Goal: Information Seeking & Learning: Learn about a topic

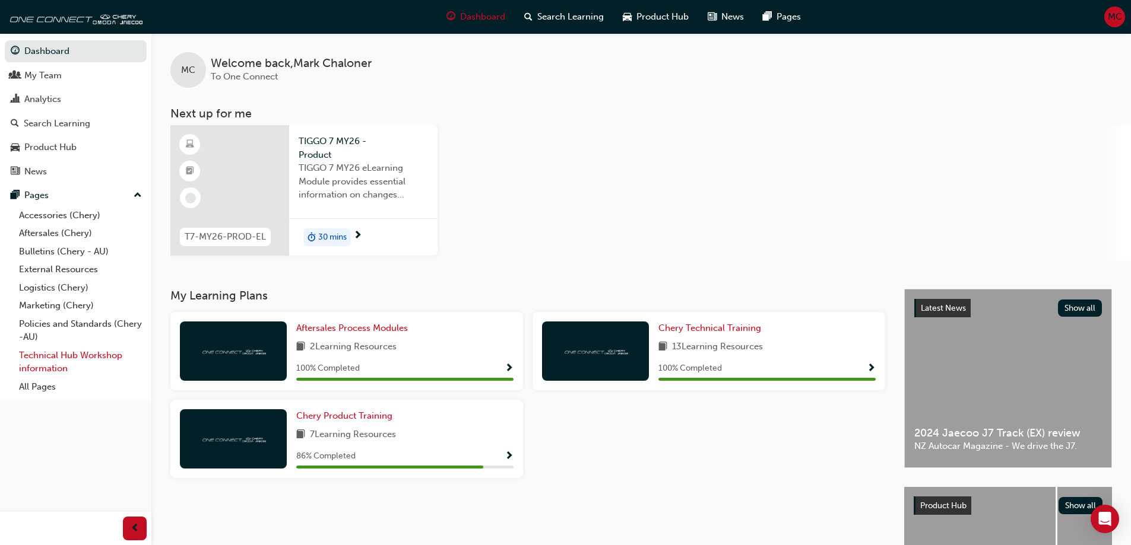
click at [71, 356] on link "Technical Hub Workshop information" at bounding box center [80, 362] width 132 height 31
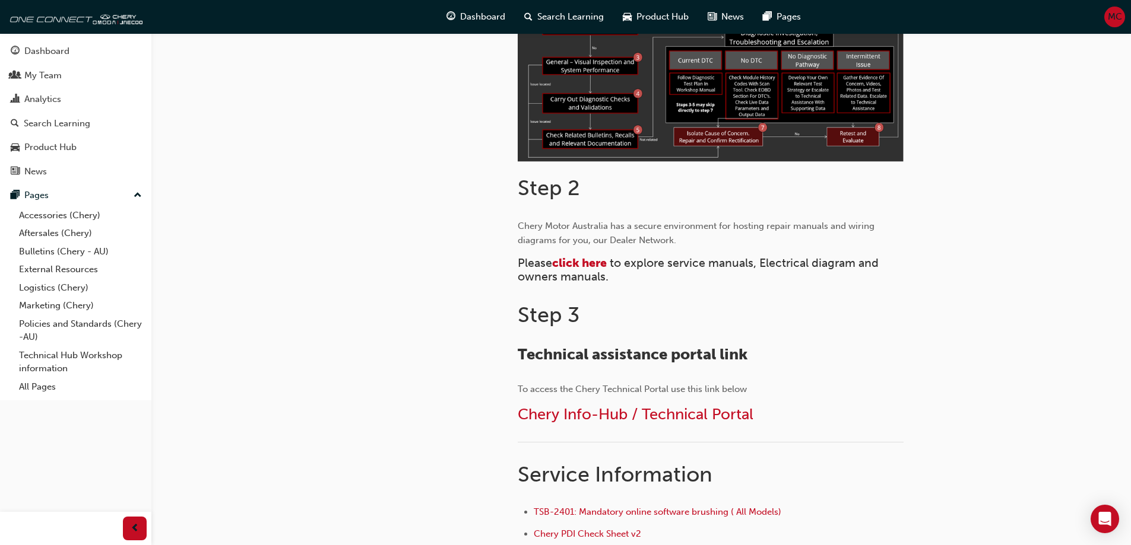
scroll to position [415, 0]
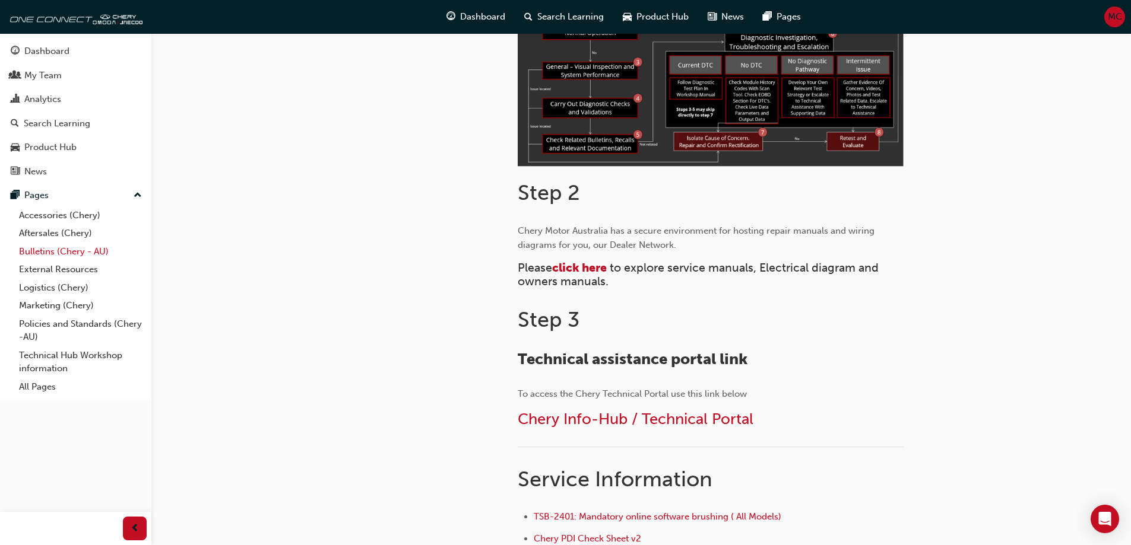
click at [50, 254] on link "Bulletins (Chery - AU)" at bounding box center [80, 252] width 132 height 18
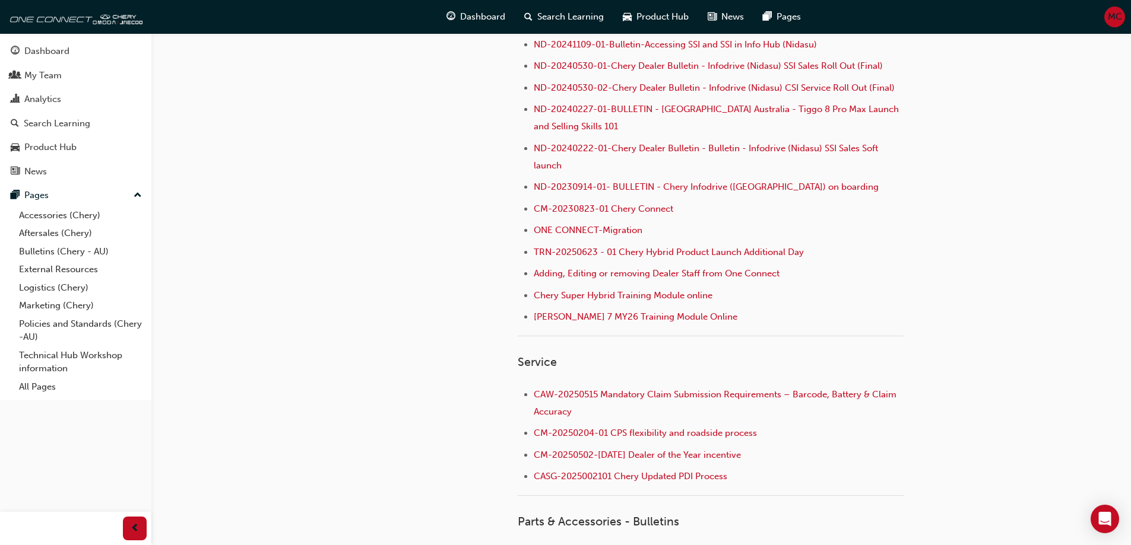
scroll to position [59, 0]
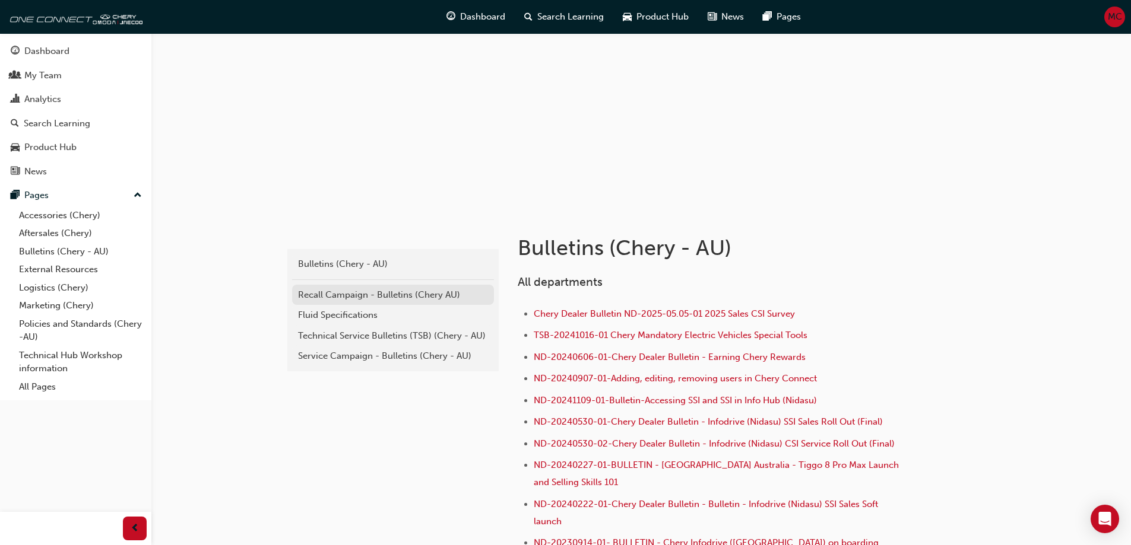
click at [345, 293] on div "Recall Campaign - Bulletins (Chery AU)" at bounding box center [393, 295] width 190 height 14
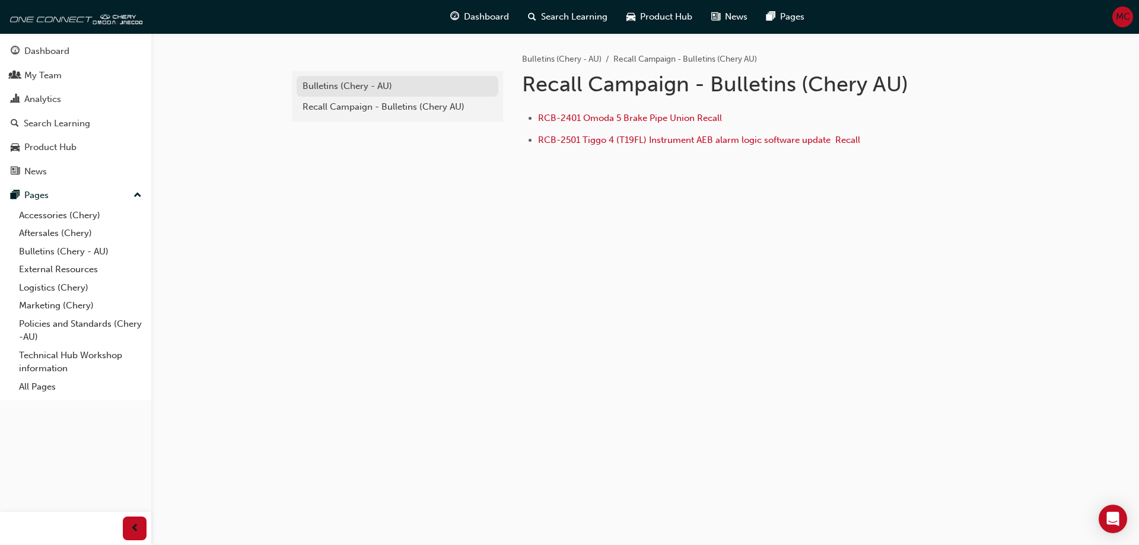
click at [331, 81] on div "Bulletins (Chery - AU)" at bounding box center [398, 87] width 190 height 14
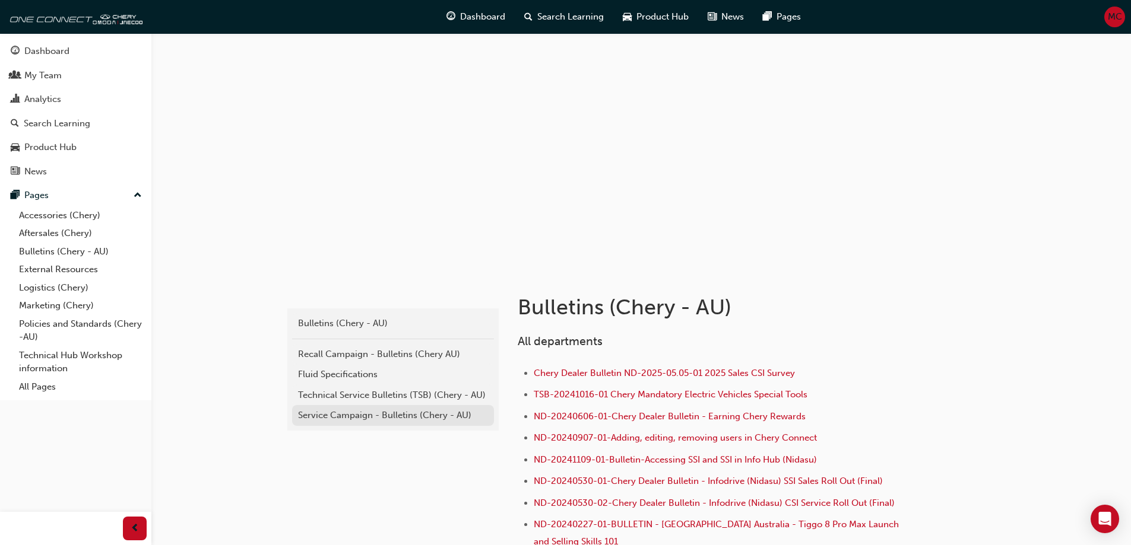
click at [355, 411] on div "Service Campaign - Bulletins (Chery - AU)" at bounding box center [393, 416] width 190 height 14
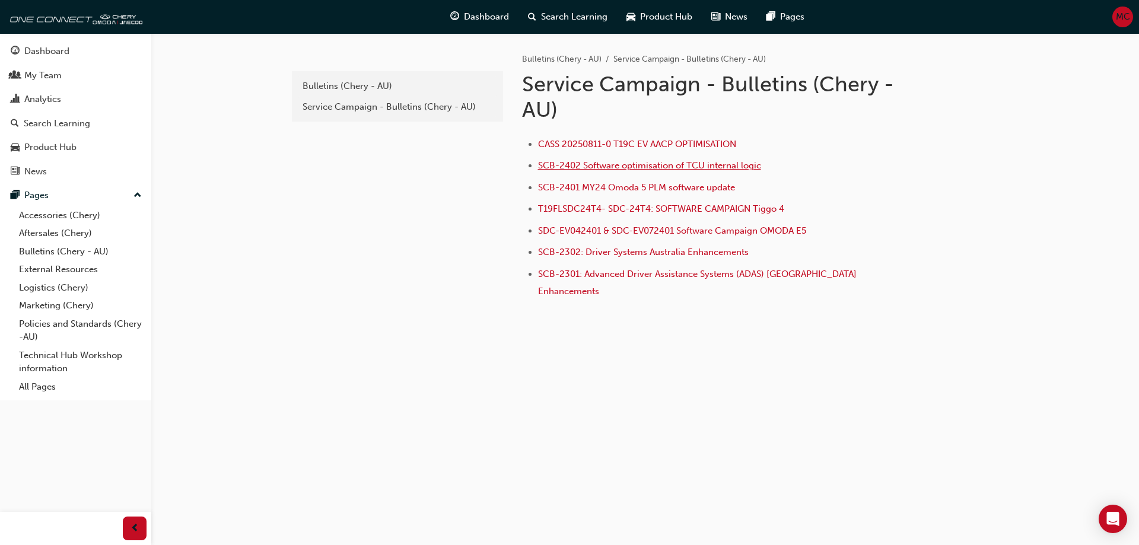
click at [581, 167] on span "SCB-2402 Software optimisation of TCU internal logic" at bounding box center [649, 165] width 223 height 11
